Goal: Information Seeking & Learning: Check status

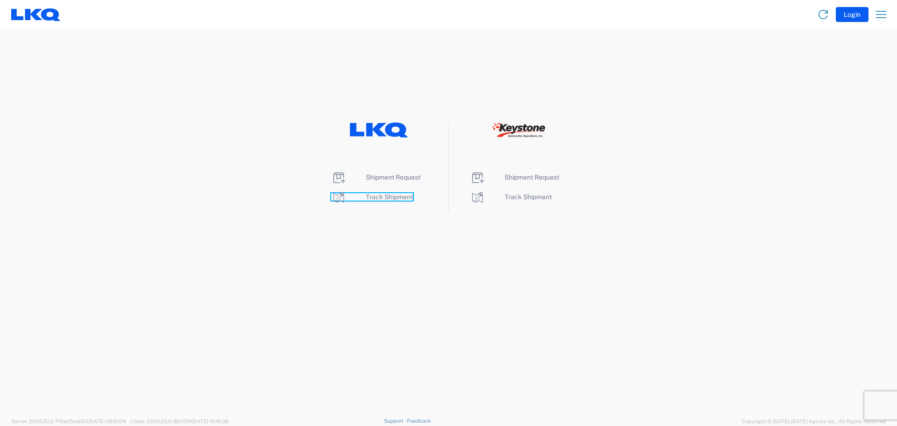
drag, startPoint x: 0, startPoint y: 0, endPoint x: 369, endPoint y: 199, distance: 419.2
click at [369, 199] on span "Track Shipment" at bounding box center [389, 196] width 47 height 7
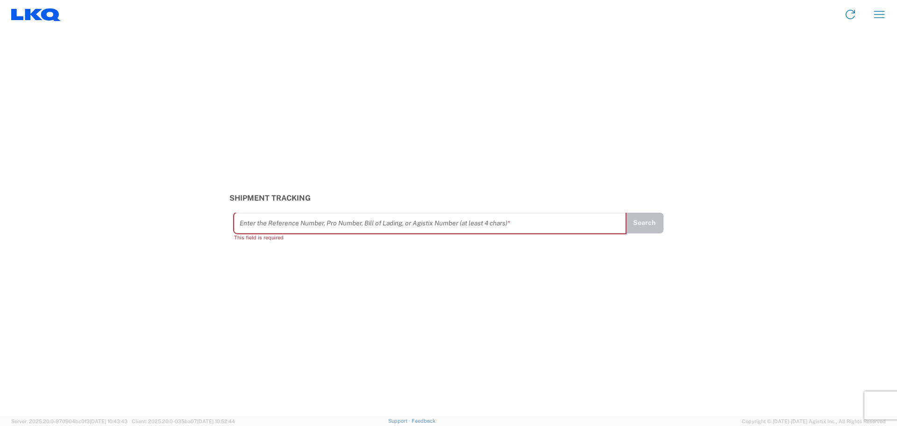
drag, startPoint x: 256, startPoint y: 224, endPoint x: 251, endPoint y: 227, distance: 5.3
click at [251, 227] on input "text" at bounding box center [430, 222] width 381 height 16
paste input "56978441"
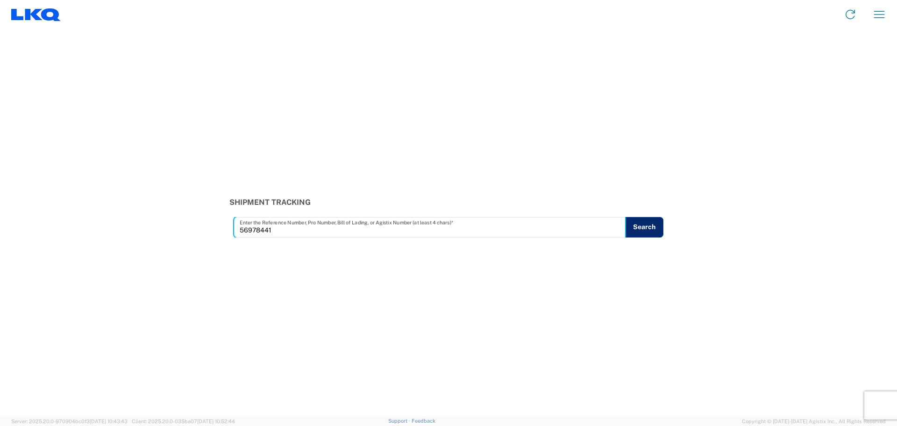
type input "56978441"
click at [635, 228] on button "Search" at bounding box center [644, 227] width 38 height 21
